Goal: Task Accomplishment & Management: Use online tool/utility

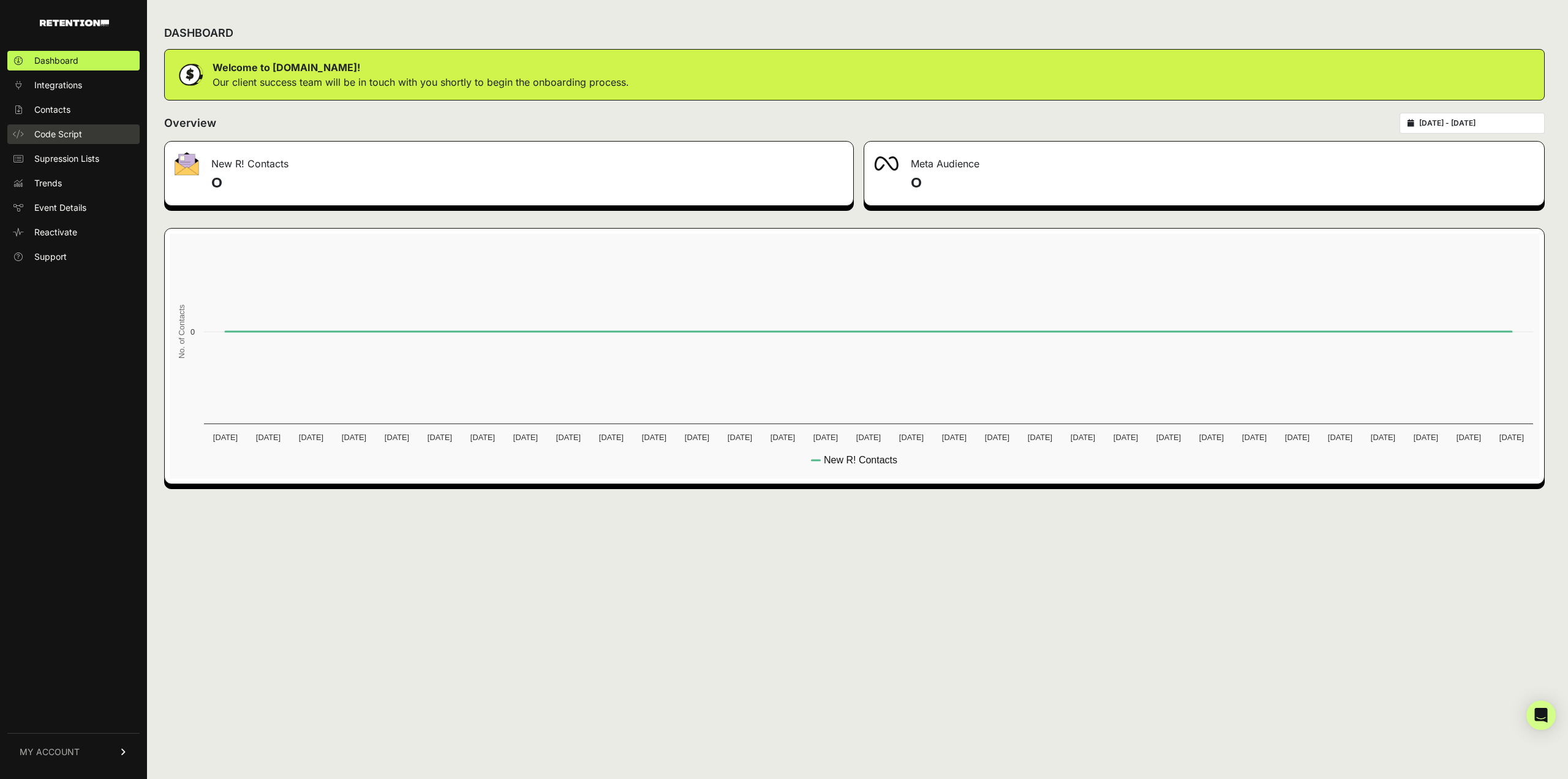
click at [61, 131] on span "Code Script" at bounding box center [58, 134] width 48 height 12
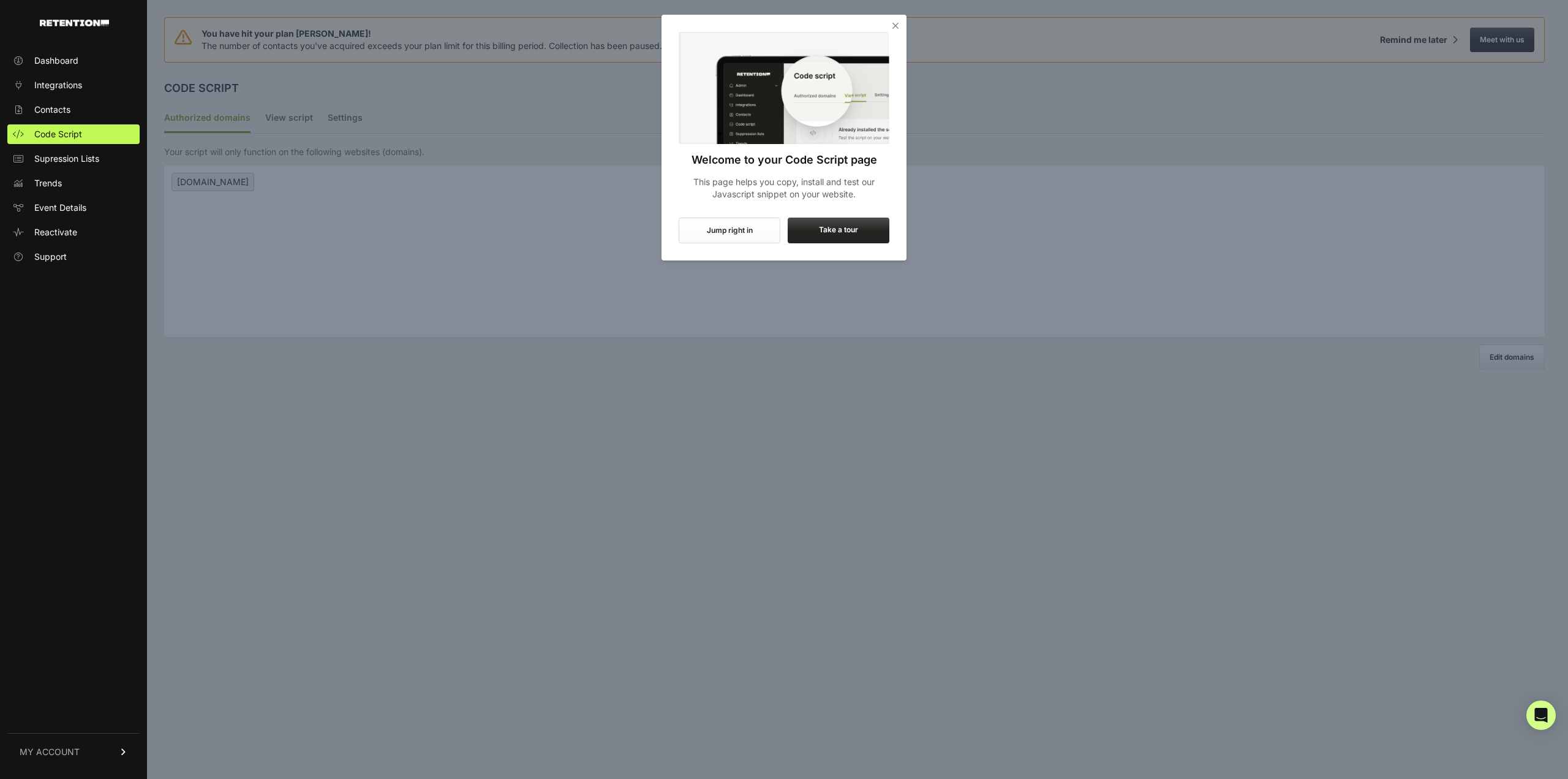
click at [896, 22] on icon "Close" at bounding box center [896, 26] width 12 height 12
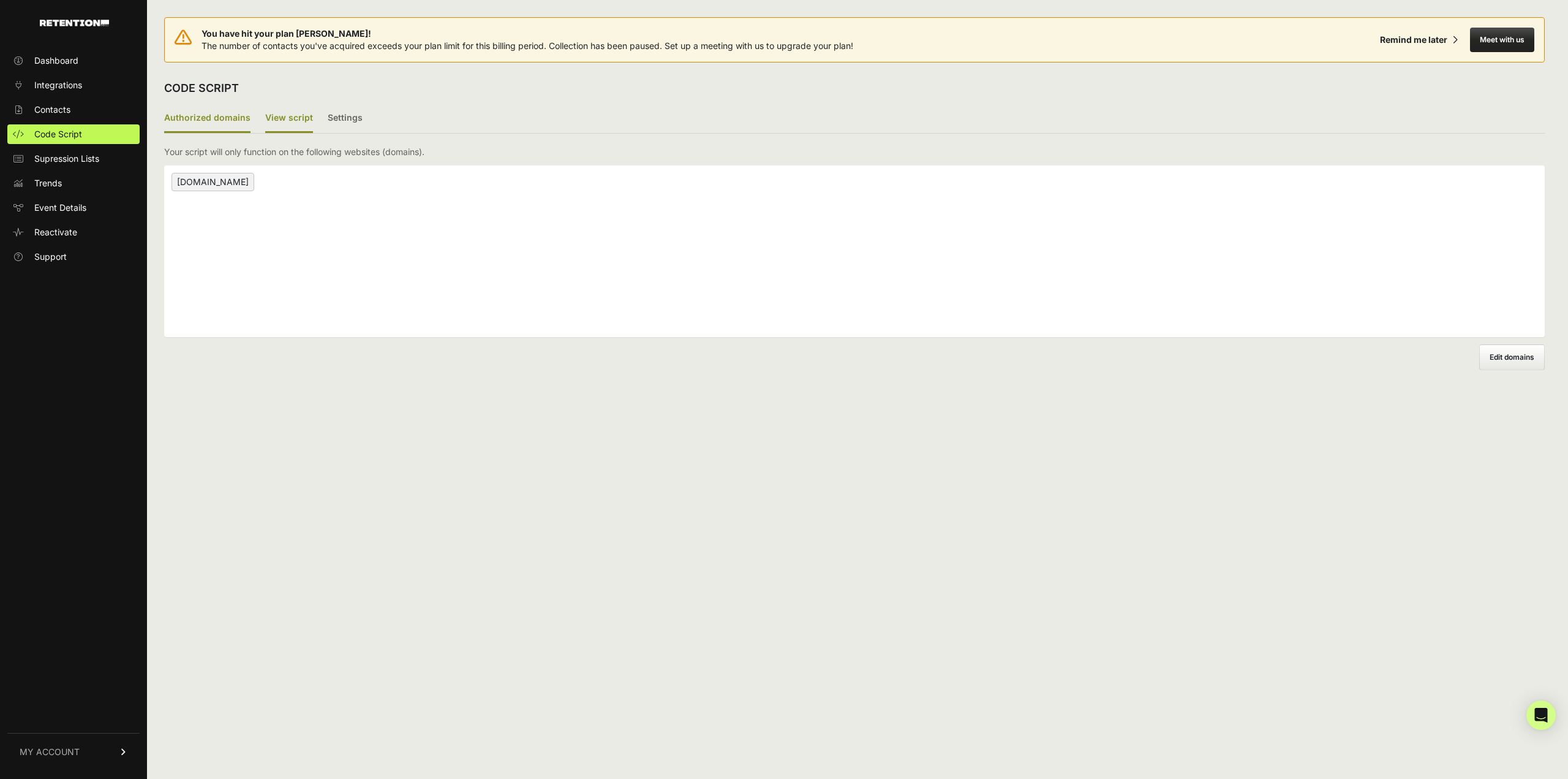
click at [293, 120] on label "View script" at bounding box center [289, 118] width 48 height 29
click at [0, 0] on input "View script" at bounding box center [0, 0] width 0 height 0
